Goal: Task Accomplishment & Management: Use online tool/utility

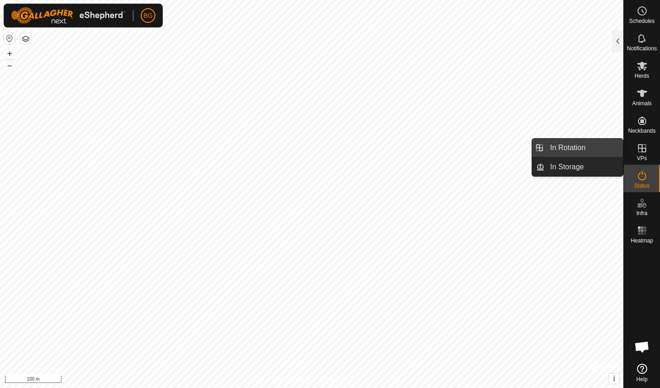
click at [572, 147] on link "In Rotation" at bounding box center [583, 148] width 78 height 18
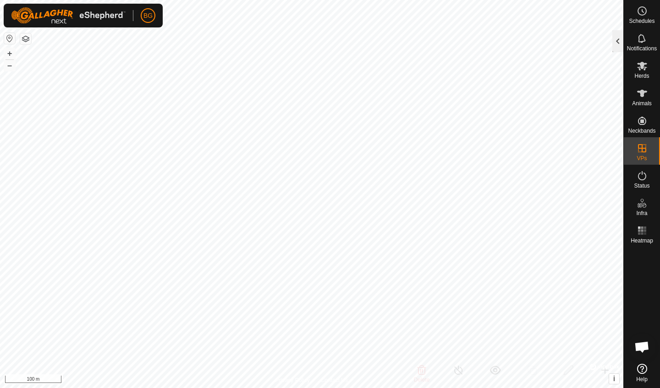
click at [612, 40] on div at bounding box center [617, 41] width 11 height 22
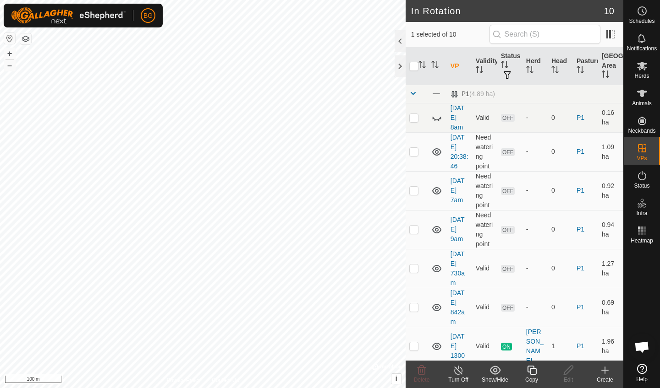
click at [606, 372] on icon at bounding box center [604, 370] width 11 height 11
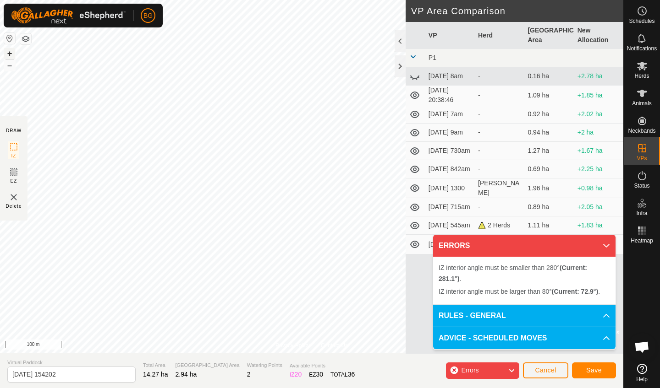
click at [9, 55] on button "+" at bounding box center [9, 53] width 11 height 11
click at [272, 0] on html "BG Schedules Notifications Herds Animals Neckbands VPs Status Infra Heatmap Hel…" at bounding box center [330, 194] width 660 height 388
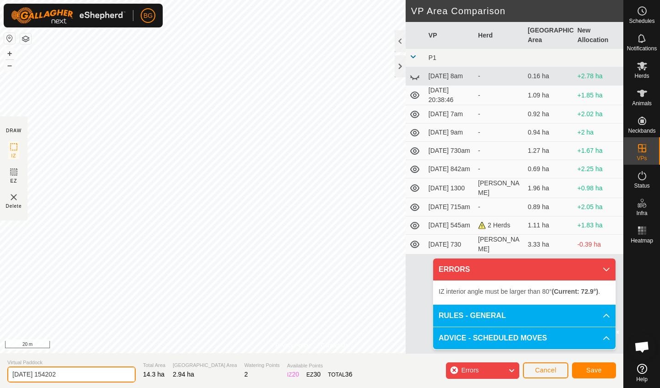
click at [74, 377] on input "[DATE] 154202" at bounding box center [71, 375] width 128 height 16
type input "[DATE] 345pm"
click at [8, 69] on button "–" at bounding box center [9, 65] width 11 height 11
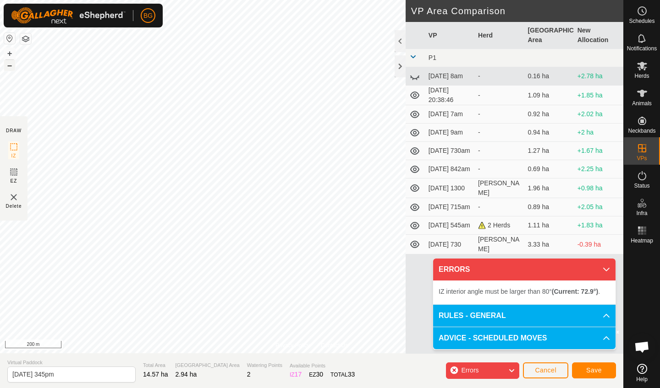
click at [8, 69] on button "–" at bounding box center [9, 65] width 11 height 11
click at [11, 53] on button "+" at bounding box center [9, 53] width 11 height 11
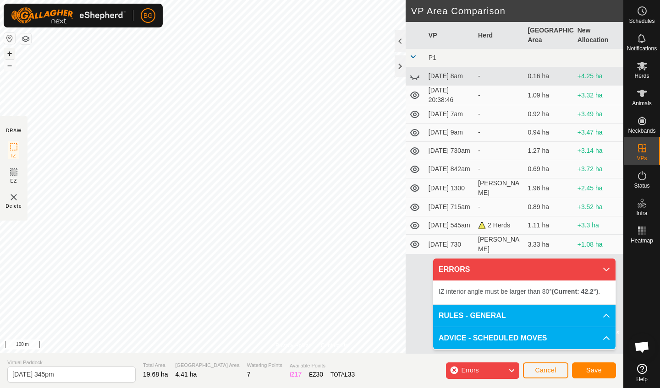
click at [11, 53] on button "+" at bounding box center [9, 53] width 11 height 11
click at [11, 66] on button "–" at bounding box center [9, 65] width 11 height 11
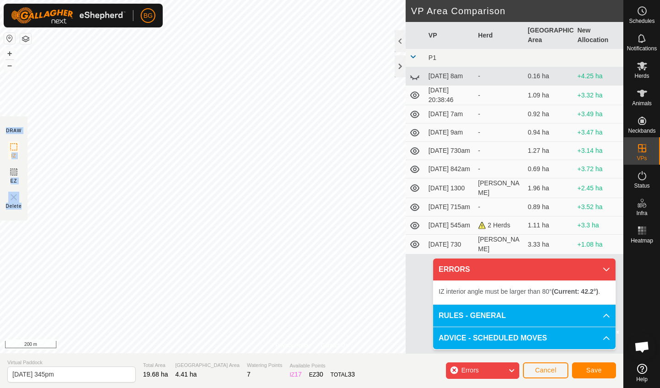
click at [341, 91] on div "Privacy Policy Contact Us + – ⇧ i © Mapbox , © OpenStreetMap , Improve this map…" at bounding box center [311, 194] width 623 height 388
click at [10, 55] on button "+" at bounding box center [9, 53] width 11 height 11
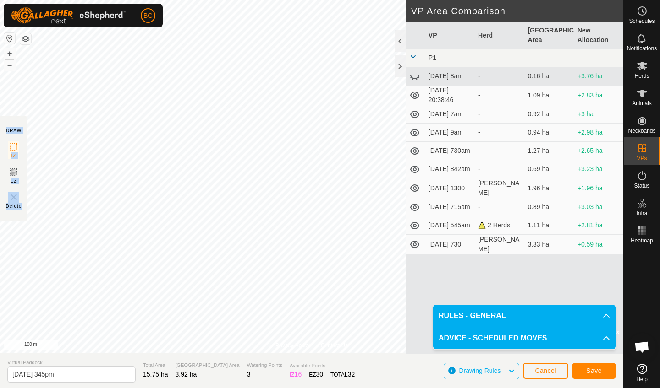
click at [588, 370] on span "Save" at bounding box center [594, 370] width 16 height 7
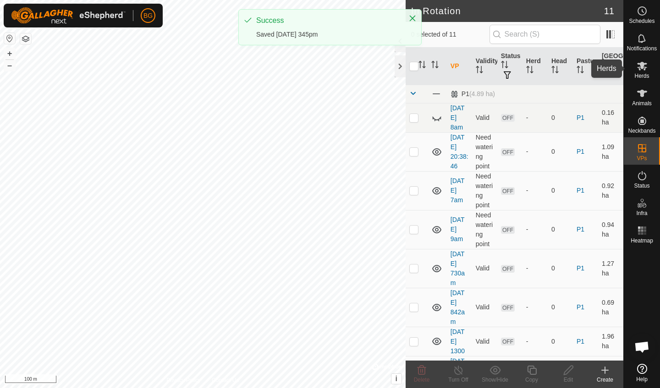
click at [644, 75] on span "Herds" at bounding box center [641, 75] width 15 height 5
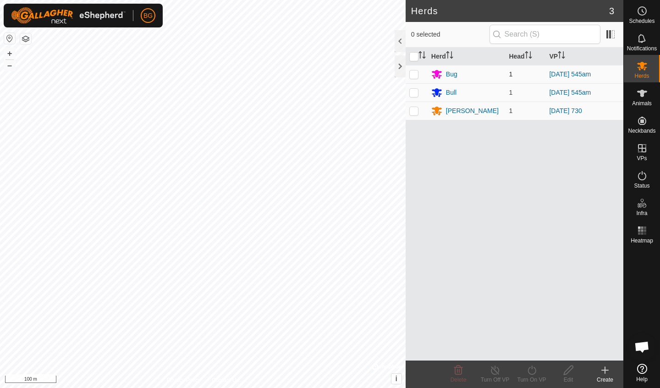
click at [415, 71] on p-checkbox at bounding box center [413, 74] width 9 height 7
checkbox input "true"
click at [413, 92] on p-checkbox at bounding box center [413, 92] width 9 height 7
checkbox input "true"
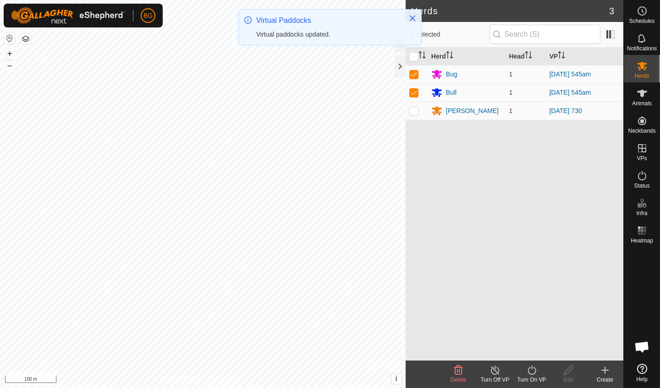
click at [531, 370] on icon at bounding box center [531, 370] width 11 height 11
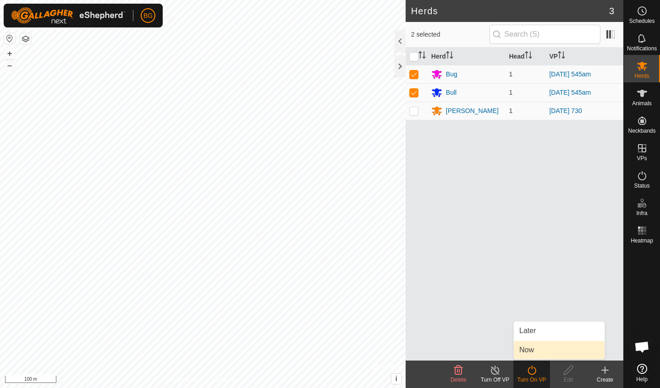
click at [532, 356] on link "Now" at bounding box center [558, 350] width 91 height 18
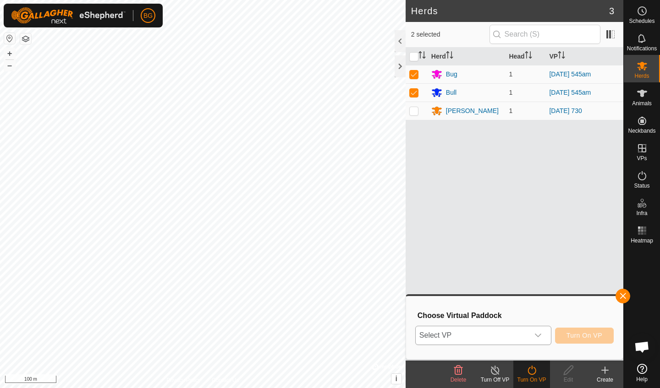
click at [541, 337] on icon "dropdown trigger" at bounding box center [537, 335] width 7 height 7
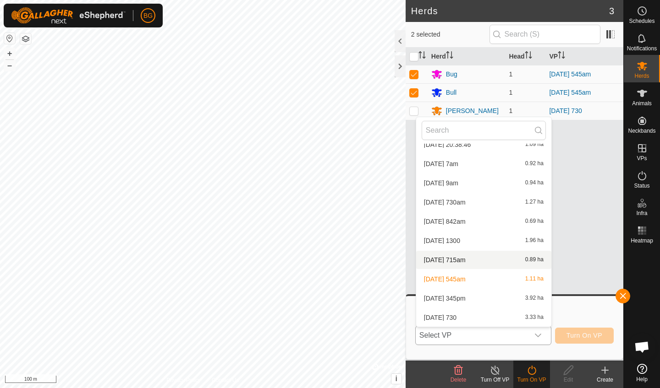
scroll to position [49, 0]
click at [475, 300] on li "[DATE] 345pm 3.92 ha" at bounding box center [483, 298] width 135 height 18
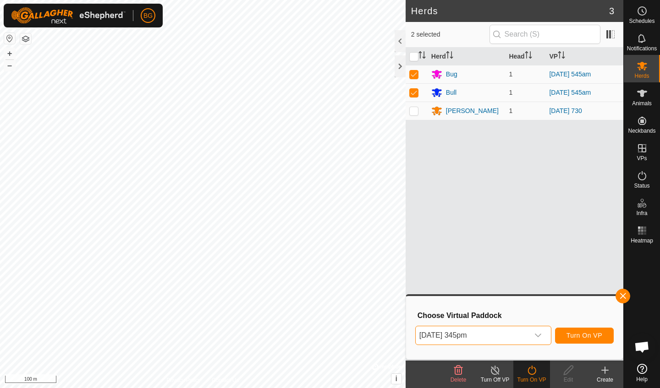
click at [590, 334] on span "Turn On VP" at bounding box center [584, 335] width 36 height 7
